Goal: Task Accomplishment & Management: Manage account settings

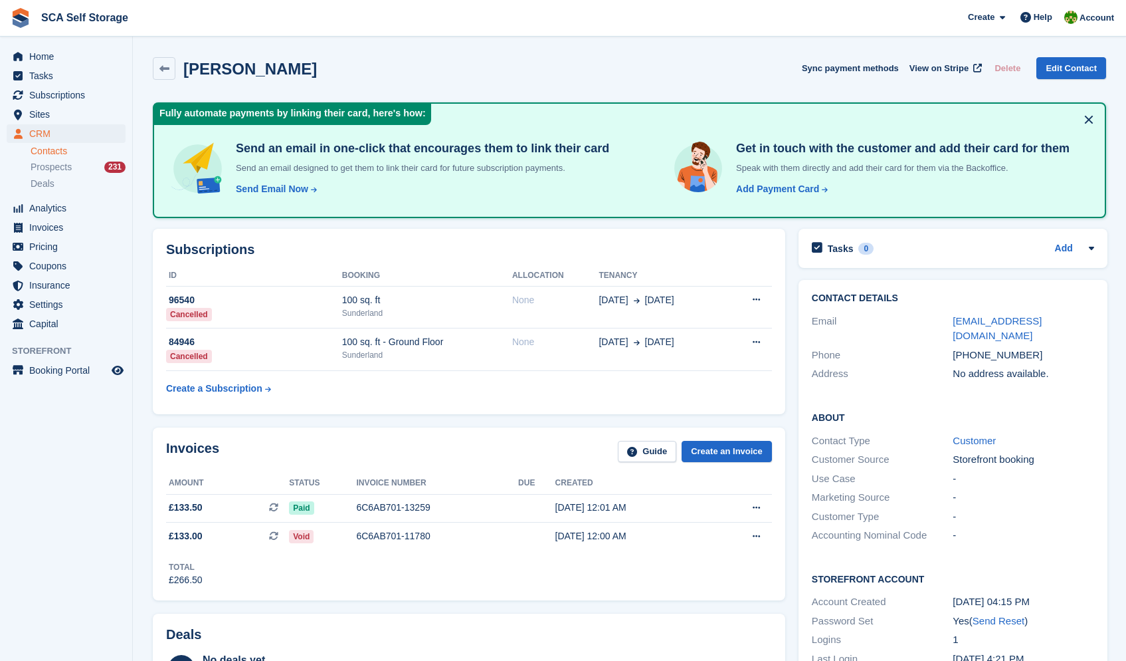
click at [54, 149] on link "Contacts" at bounding box center [78, 151] width 95 height 13
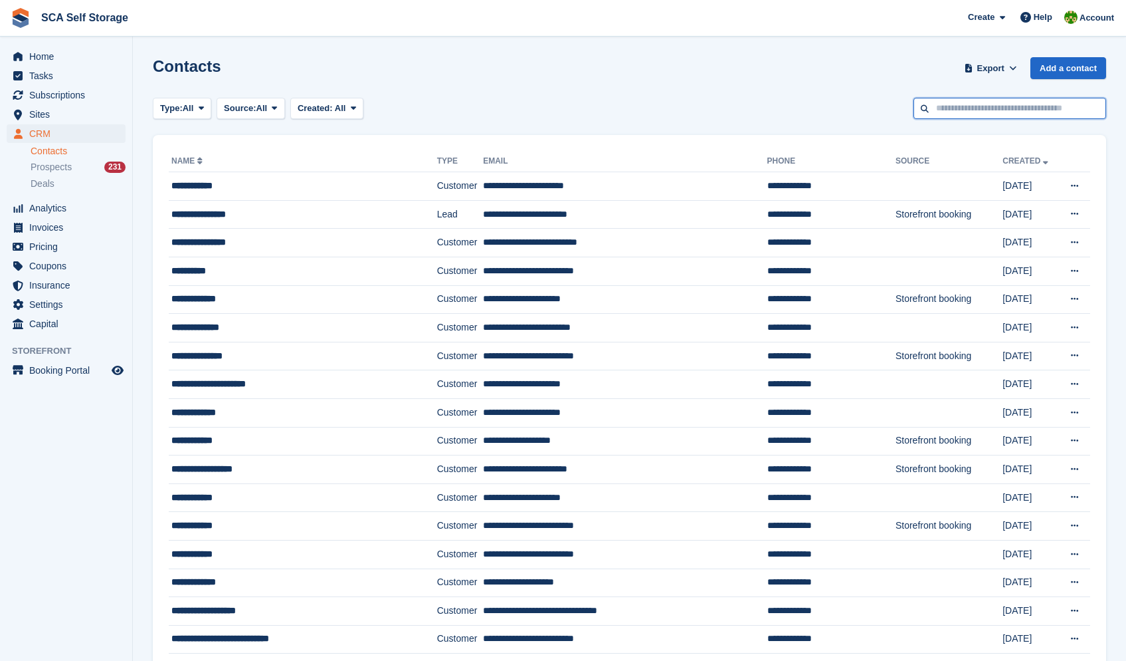
click at [980, 114] on input "text" at bounding box center [1010, 109] width 193 height 22
type input "******"
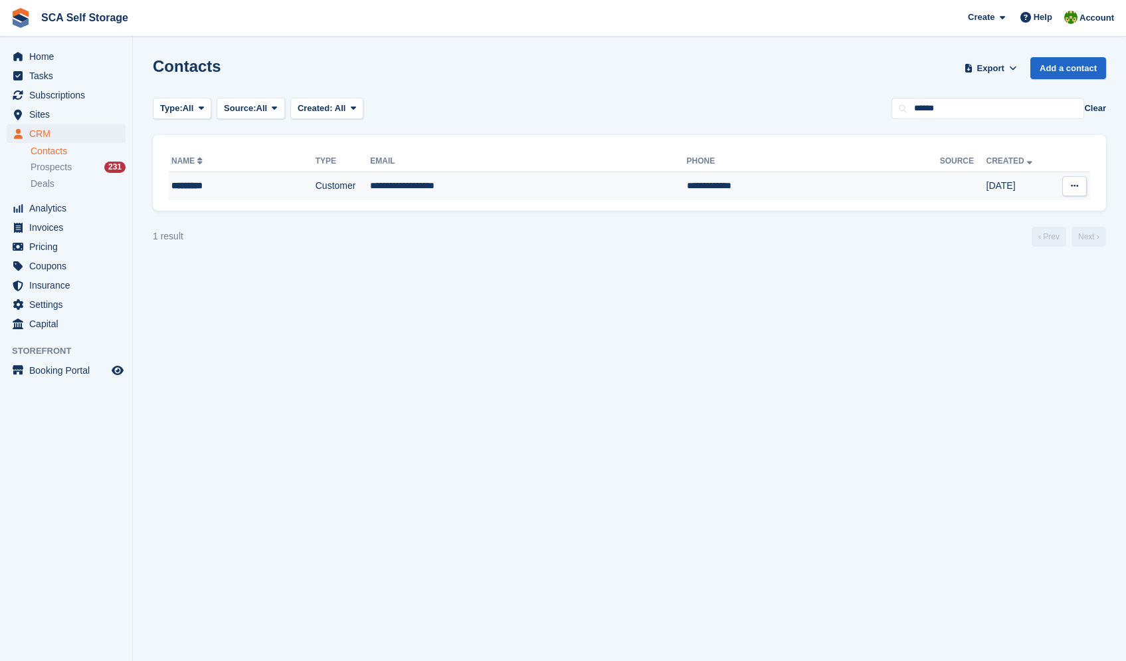
click at [433, 182] on td "**********" at bounding box center [528, 186] width 316 height 28
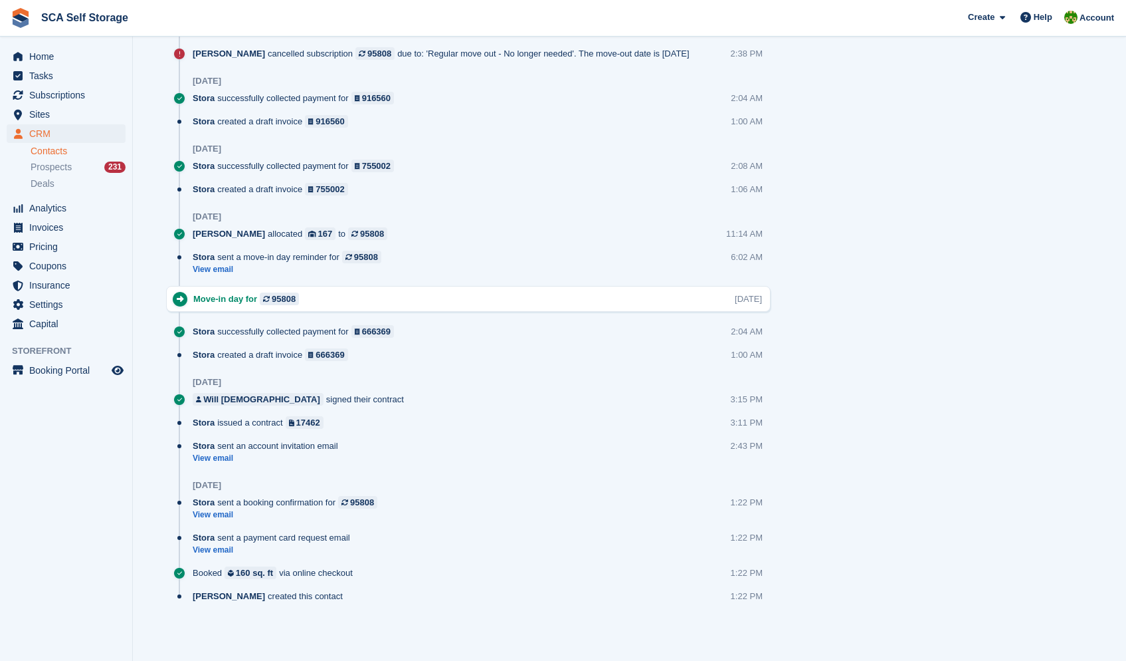
scroll to position [75, 0]
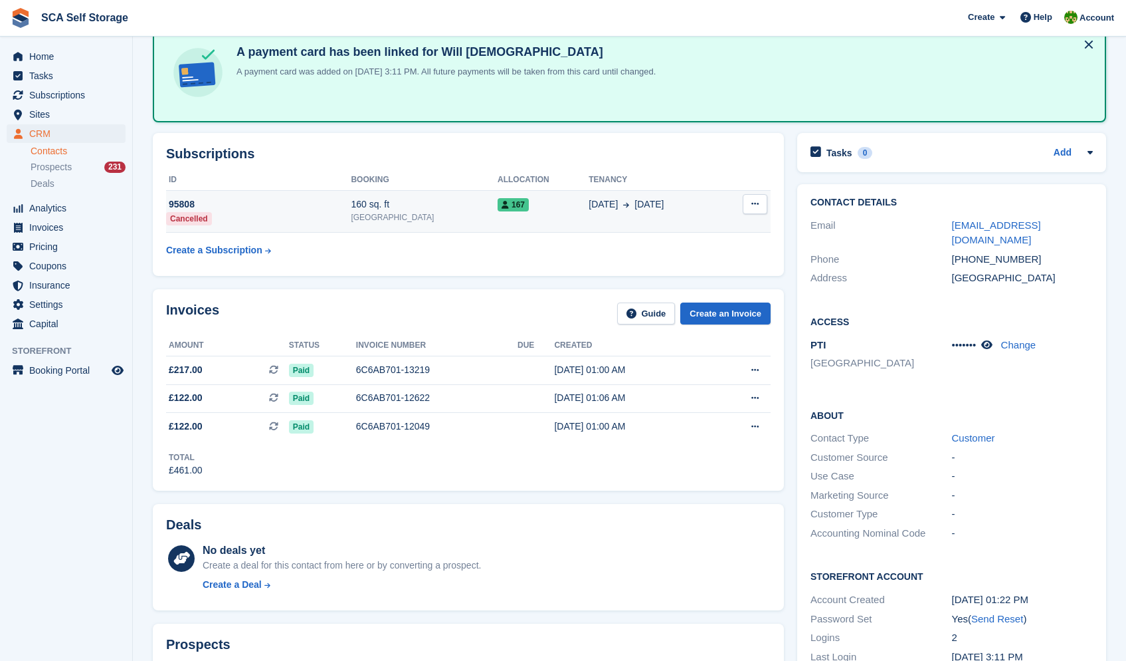
click at [617, 212] on td "31 Jul 13 Oct" at bounding box center [655, 211] width 133 height 43
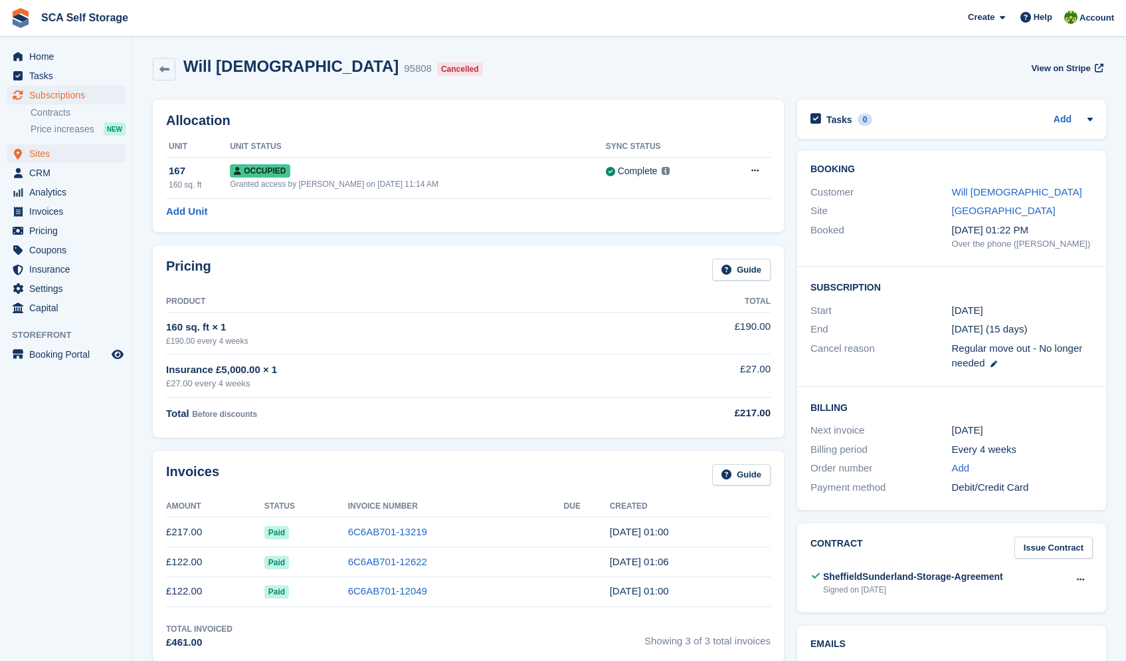
click at [51, 154] on span "Sites" at bounding box center [69, 153] width 80 height 19
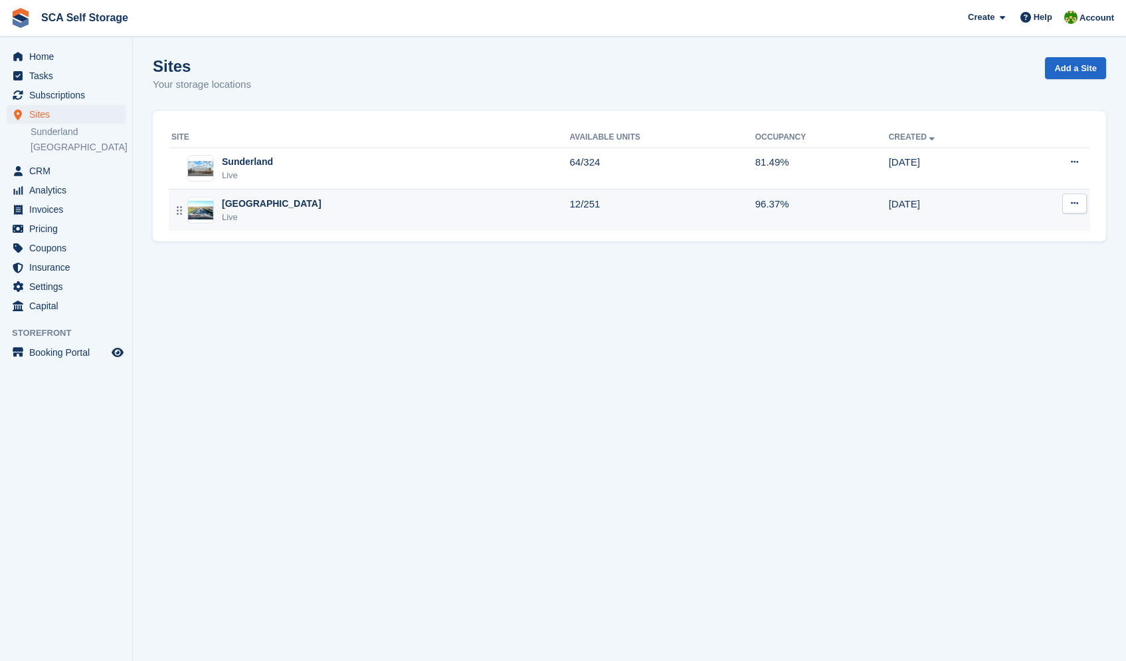
click at [302, 206] on div "Sheffield Live" at bounding box center [370, 210] width 399 height 27
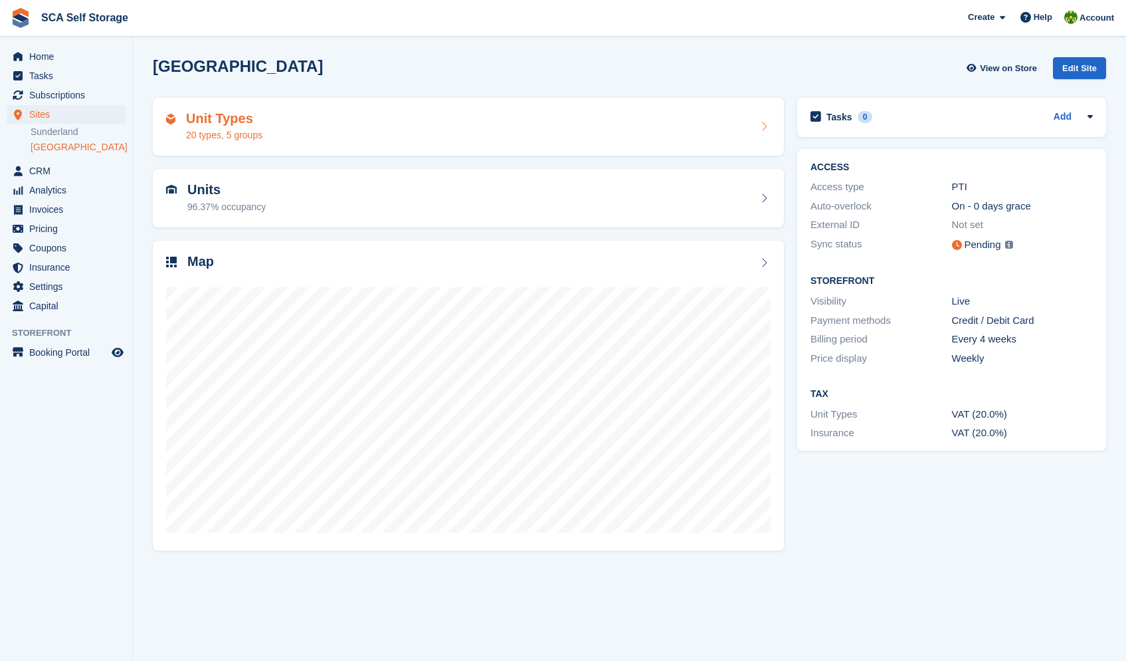
click at [364, 128] on div "Unit Types 20 types, 5 groups" at bounding box center [468, 127] width 605 height 32
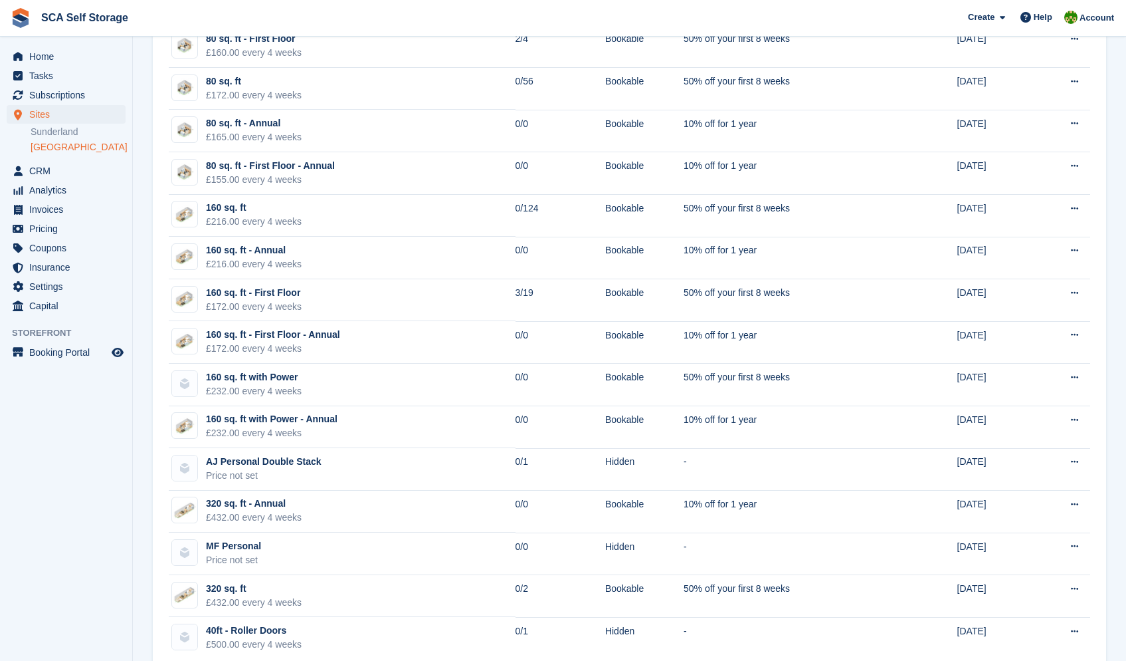
scroll to position [316, 0]
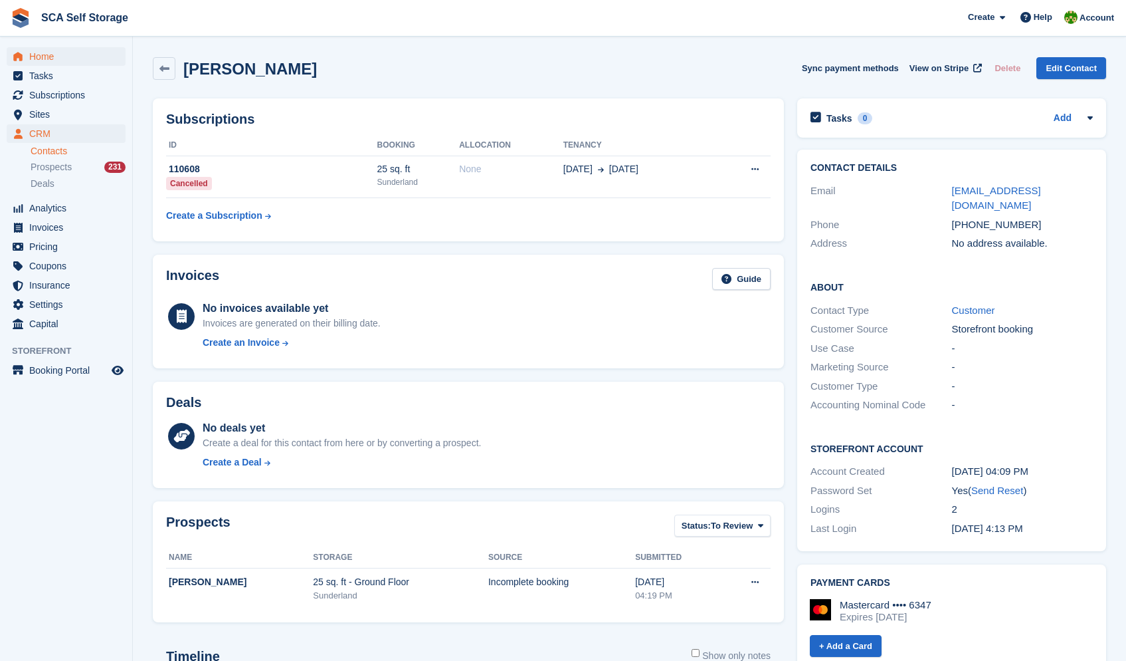
click at [60, 54] on span "Home" at bounding box center [69, 56] width 80 height 19
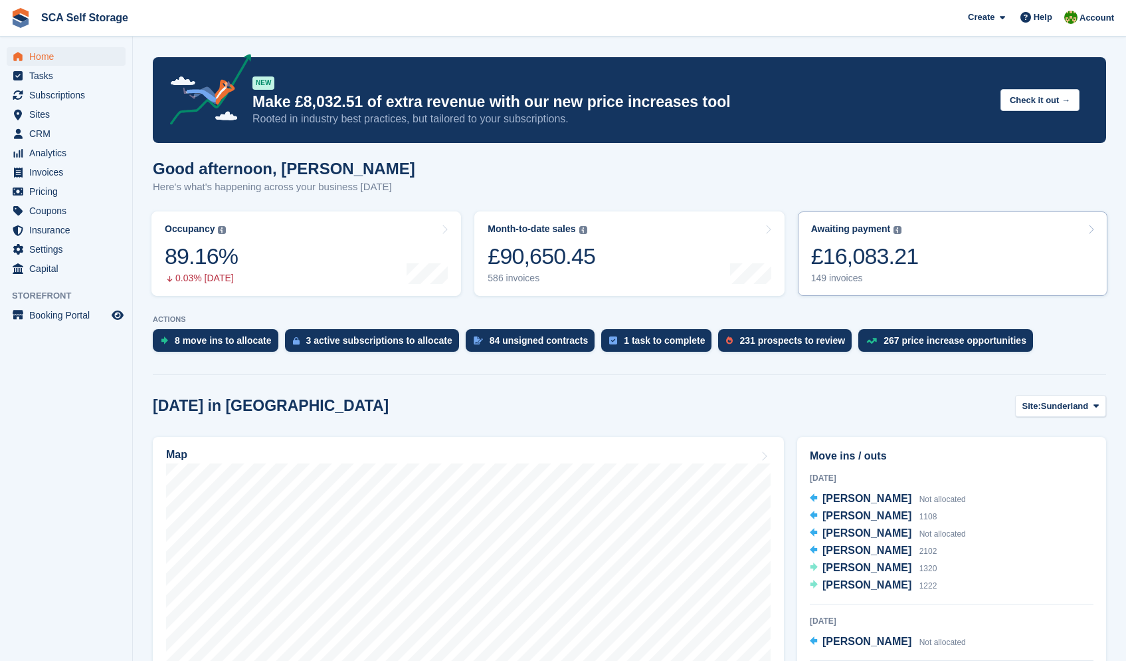
click at [997, 253] on link "Awaiting payment The total outstanding balance on all open invoices. £16,083.21…" at bounding box center [953, 253] width 310 height 84
